Goal: Task Accomplishment & Management: Manage account settings

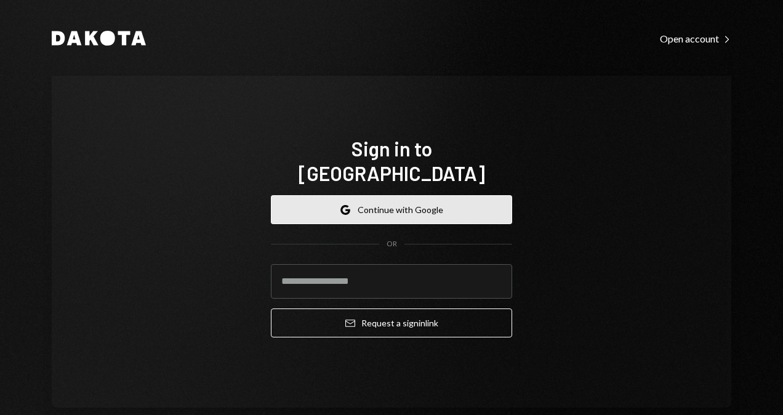
click at [377, 197] on button "Google Continue with Google" at bounding box center [391, 209] width 241 height 29
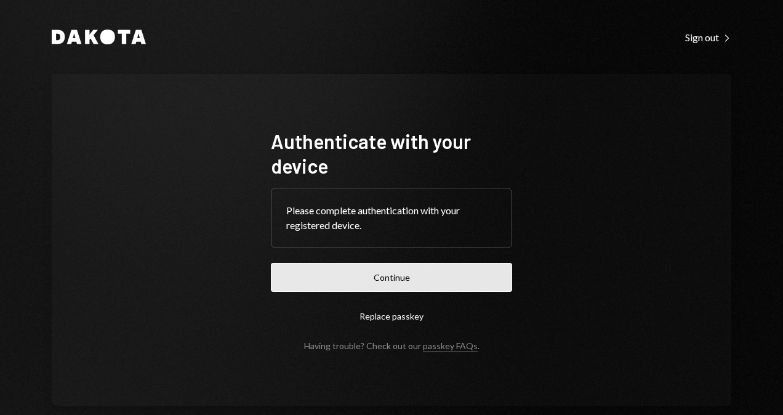
click at [407, 269] on button "Continue" at bounding box center [391, 277] width 241 height 29
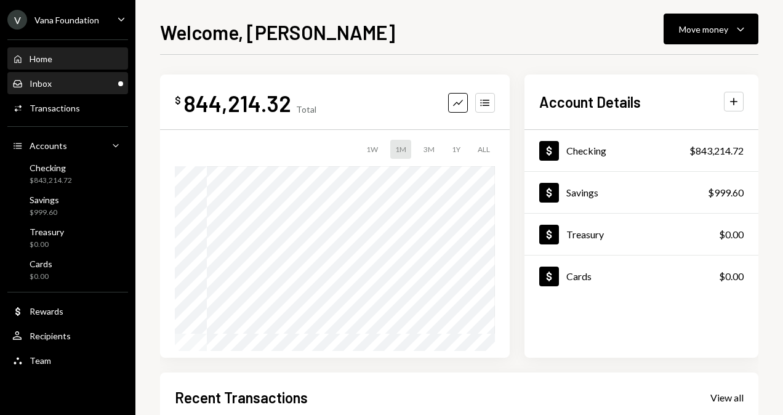
click at [108, 81] on div "Inbox Inbox" at bounding box center [67, 83] width 111 height 11
